Goal: Find specific page/section: Find specific page/section

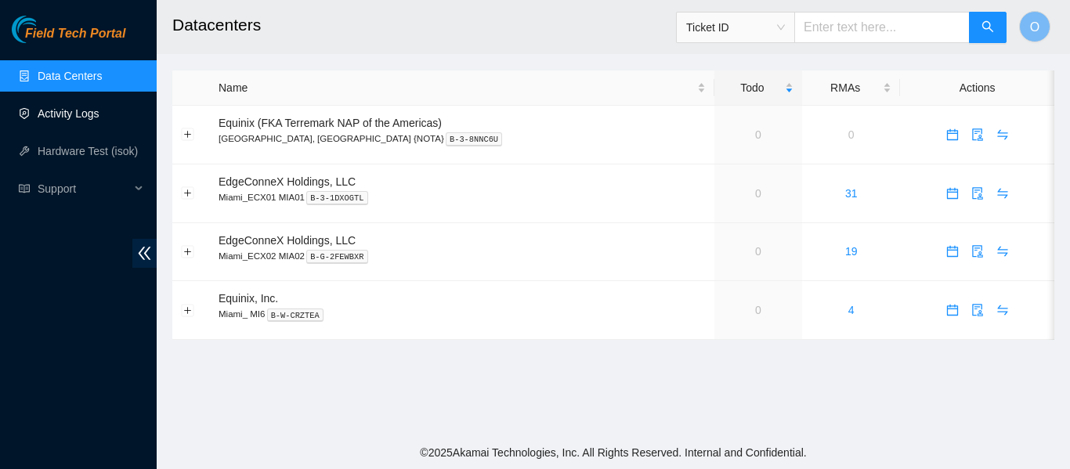
click at [67, 109] on link "Activity Logs" at bounding box center [69, 113] width 62 height 13
